Goal: Obtain resource: Download file/media

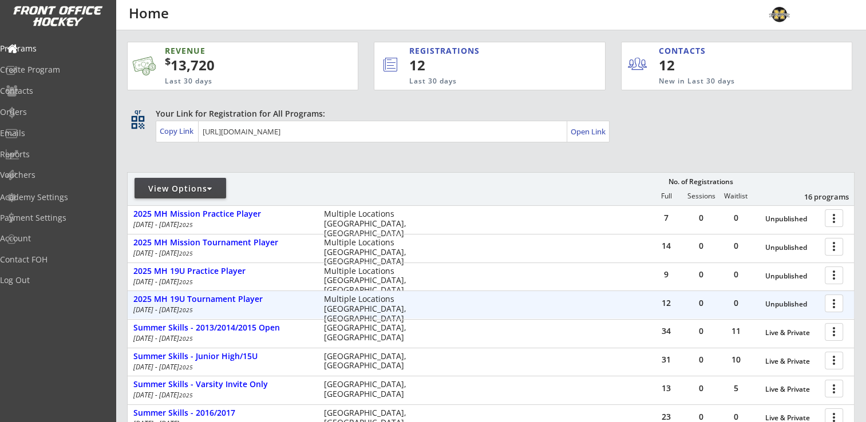
scroll to position [200, 0]
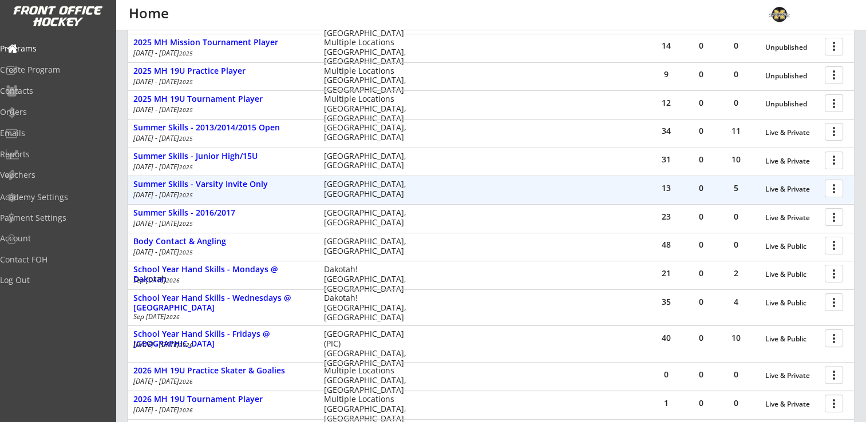
click at [837, 185] on div at bounding box center [836, 188] width 20 height 20
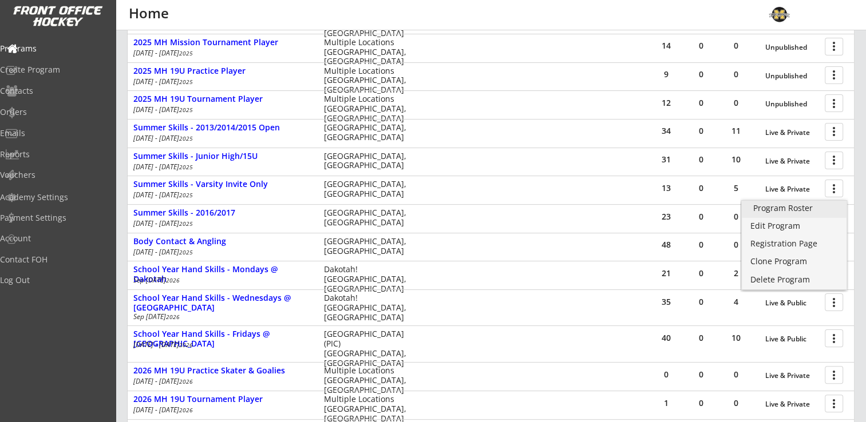
click at [812, 205] on div "Program Roster" at bounding box center [794, 208] width 82 height 8
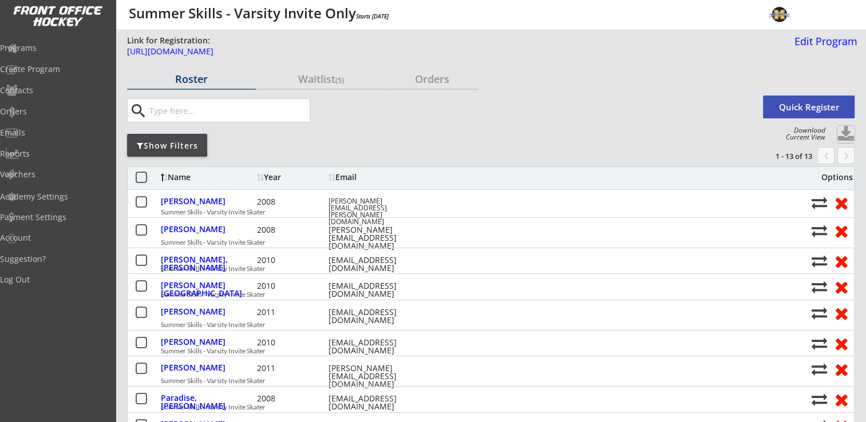
click at [845, 128] on button at bounding box center [845, 134] width 17 height 17
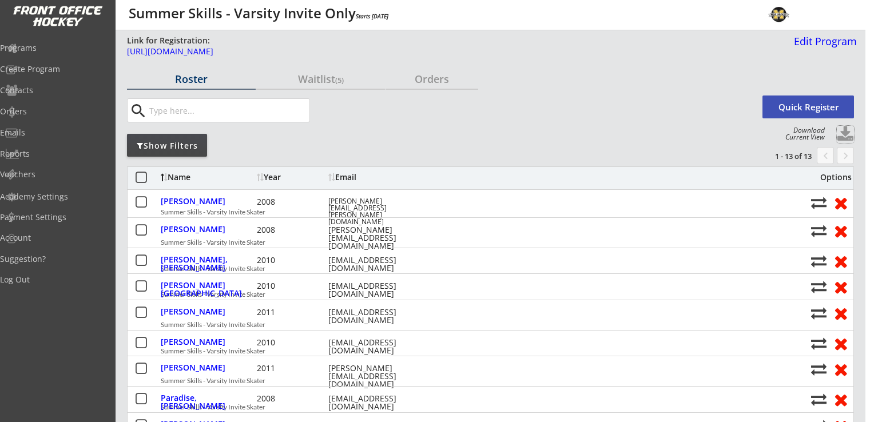
select select ""Player Info""
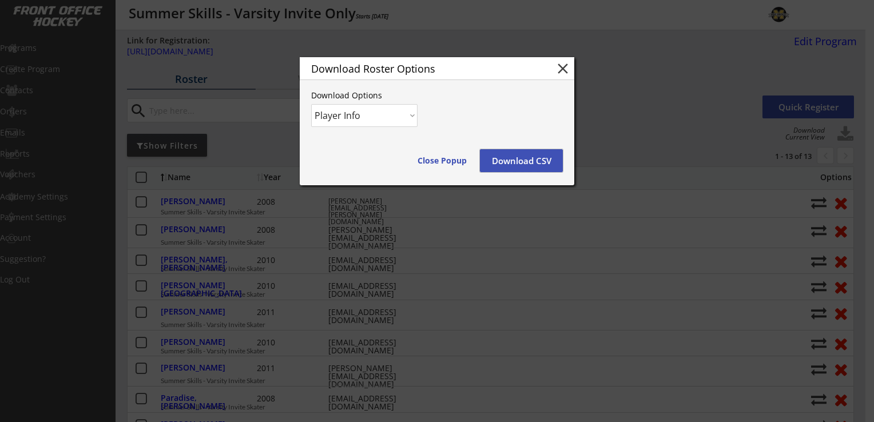
click at [528, 164] on button "Download CSV" at bounding box center [521, 160] width 83 height 23
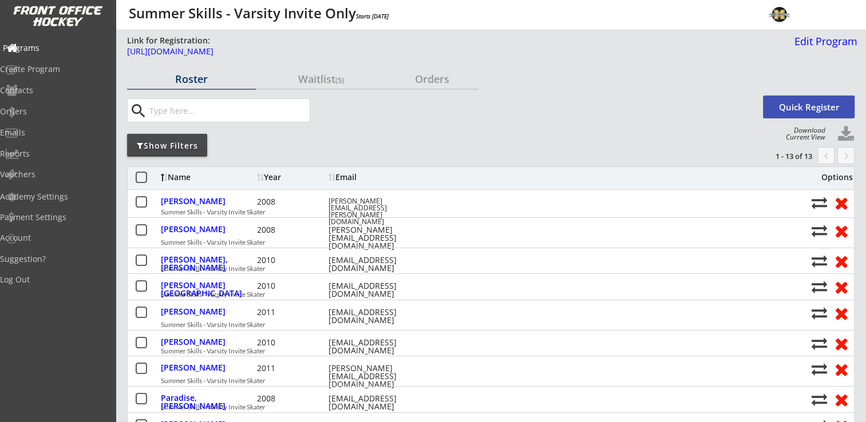
click at [41, 45] on div "Programs" at bounding box center [54, 48] width 103 height 8
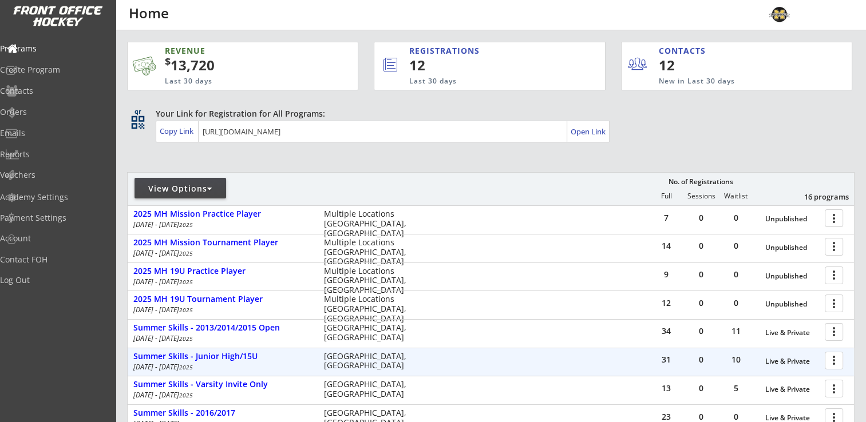
click at [838, 361] on div at bounding box center [836, 360] width 20 height 20
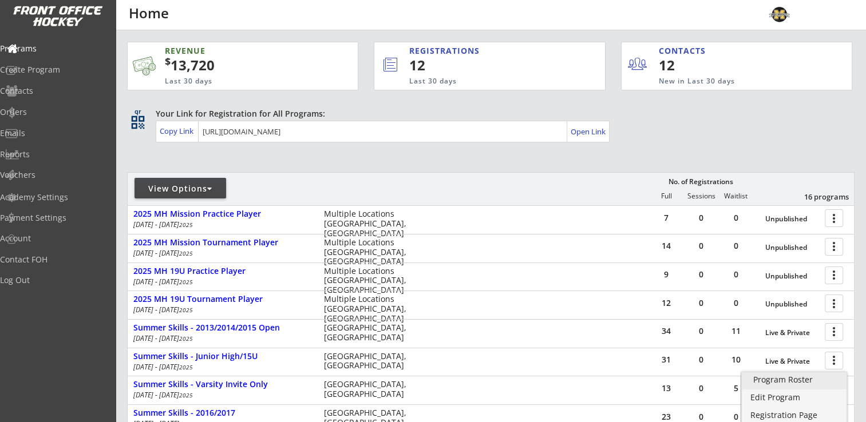
click at [792, 381] on div "Program Roster" at bounding box center [794, 380] width 82 height 8
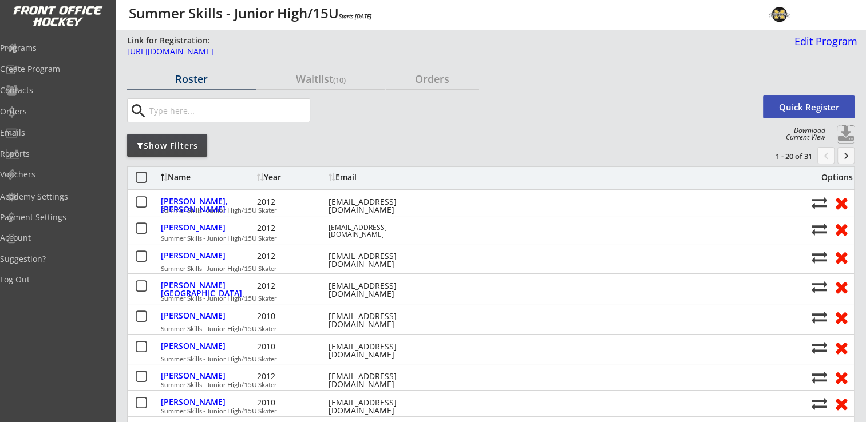
click at [846, 129] on button at bounding box center [845, 134] width 17 height 17
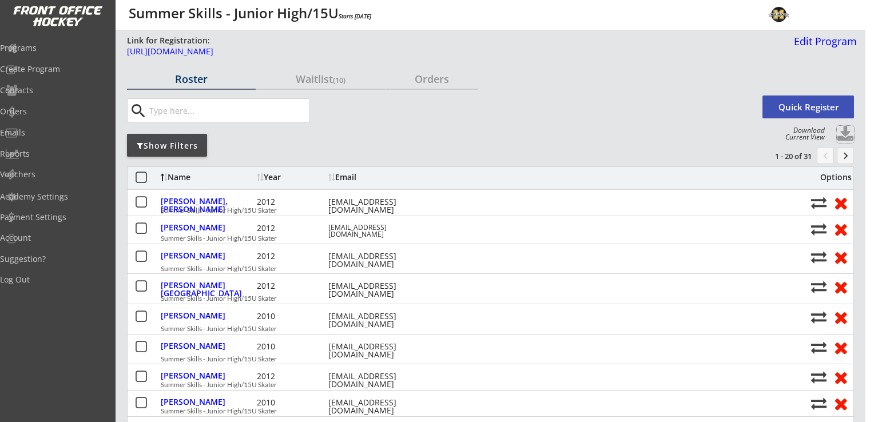
select select ""Player Info""
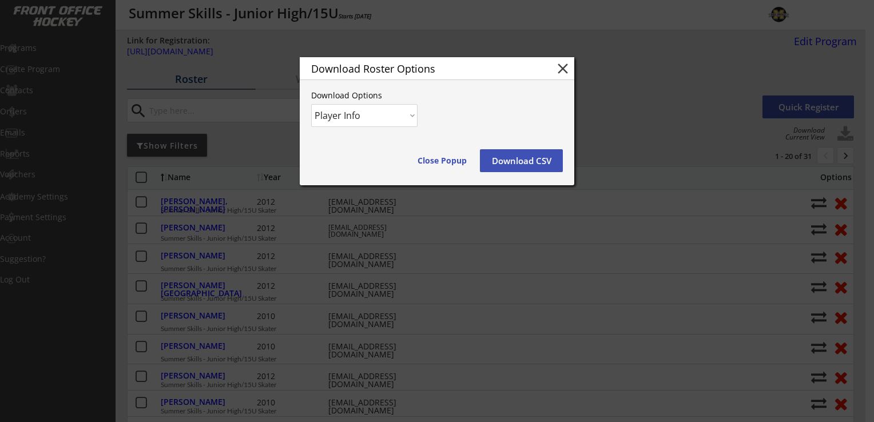
click at [510, 163] on button "Download CSV" at bounding box center [521, 160] width 83 height 23
